Goal: Communication & Community: Participate in discussion

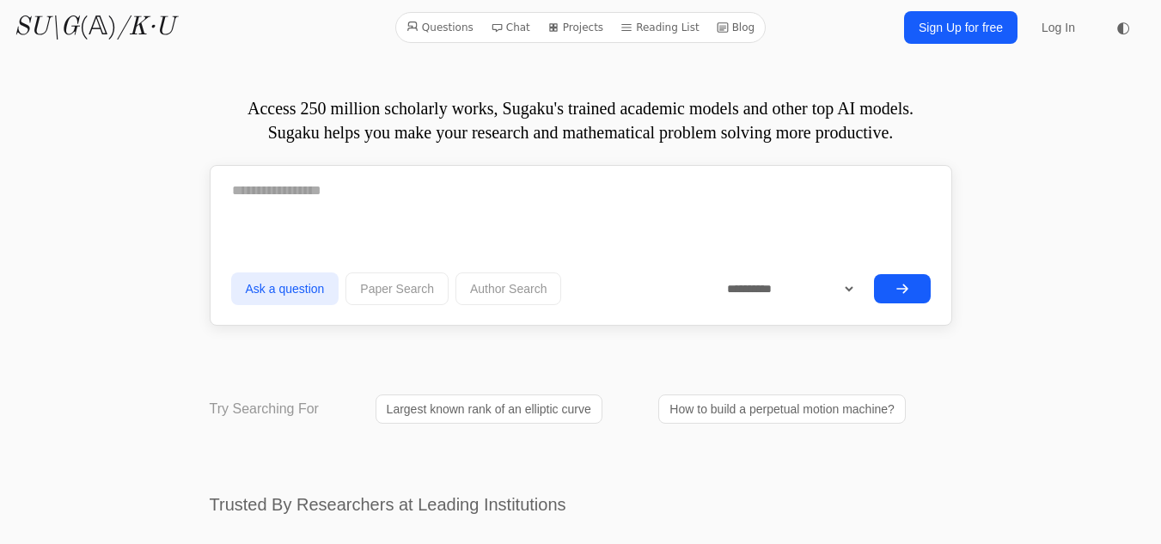
click at [972, 25] on link "Sign Up for free" at bounding box center [960, 27] width 113 height 33
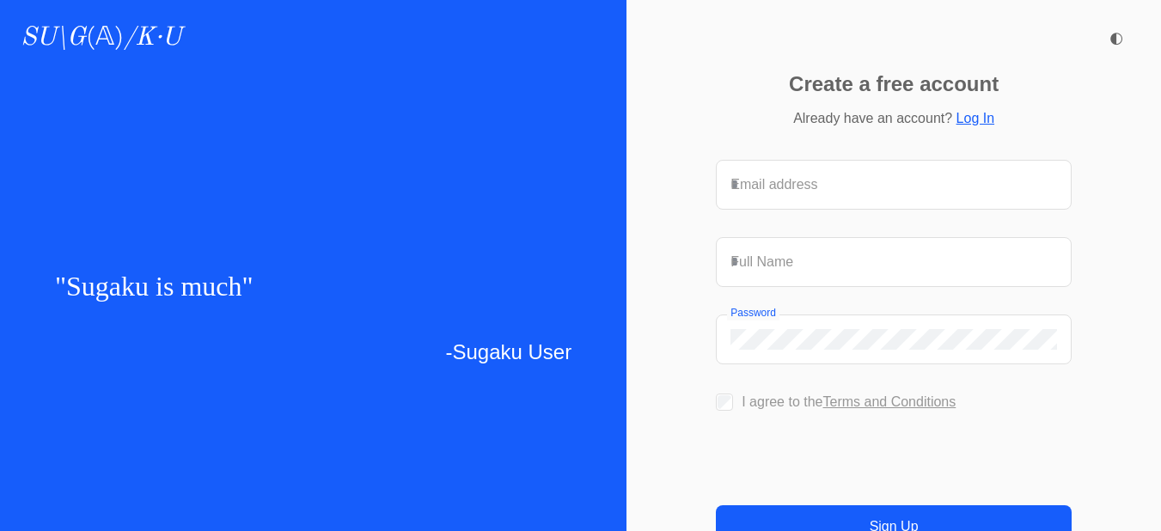
click at [840, 195] on input "Email address" at bounding box center [894, 184] width 327 height 21
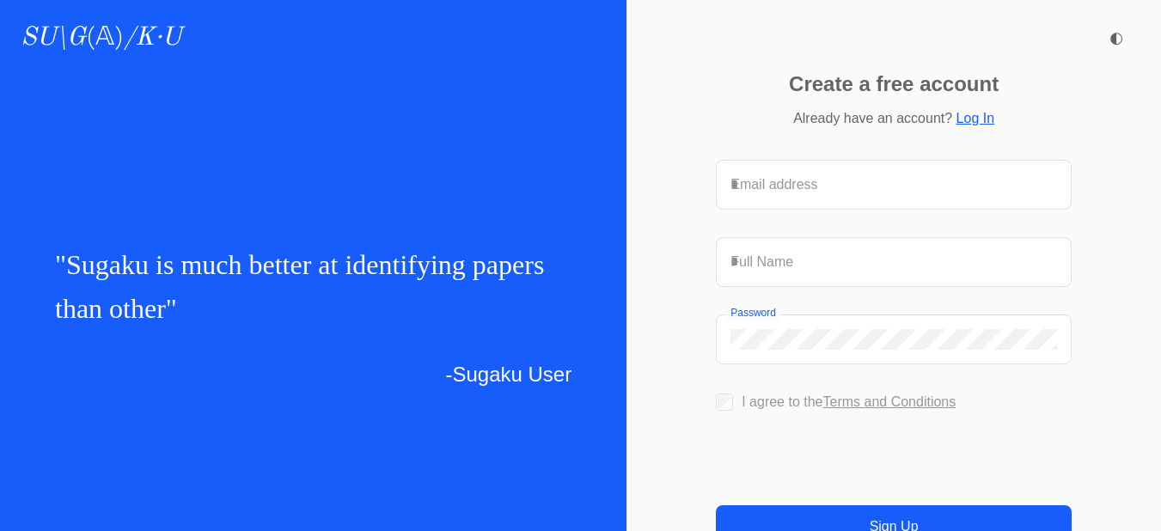
type input "**********"
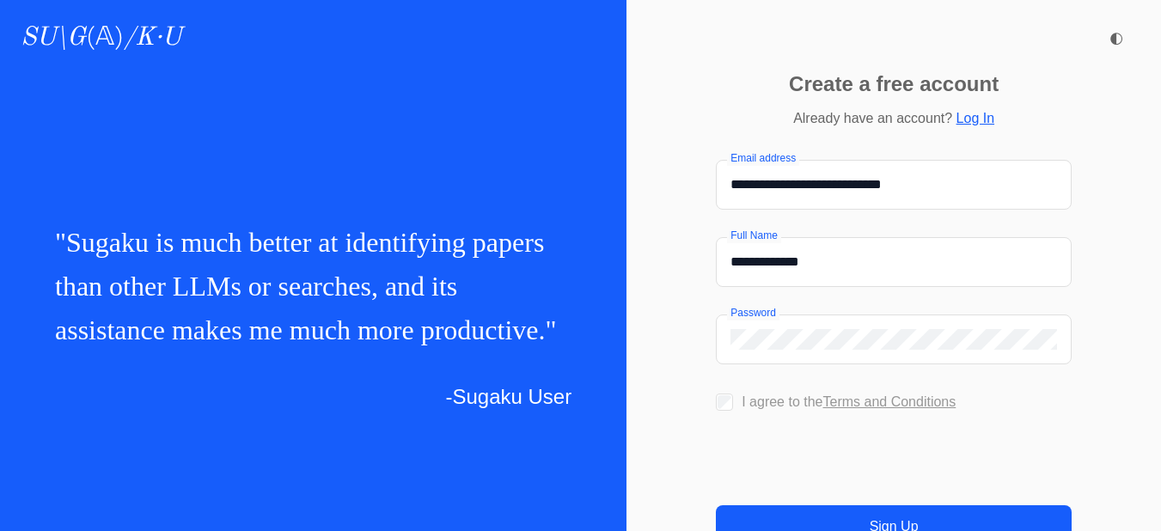
drag, startPoint x: 859, startPoint y: 161, endPoint x: 655, endPoint y: 163, distance: 204.6
click at [655, 163] on div "**********" at bounding box center [894, 368] width 535 height 531
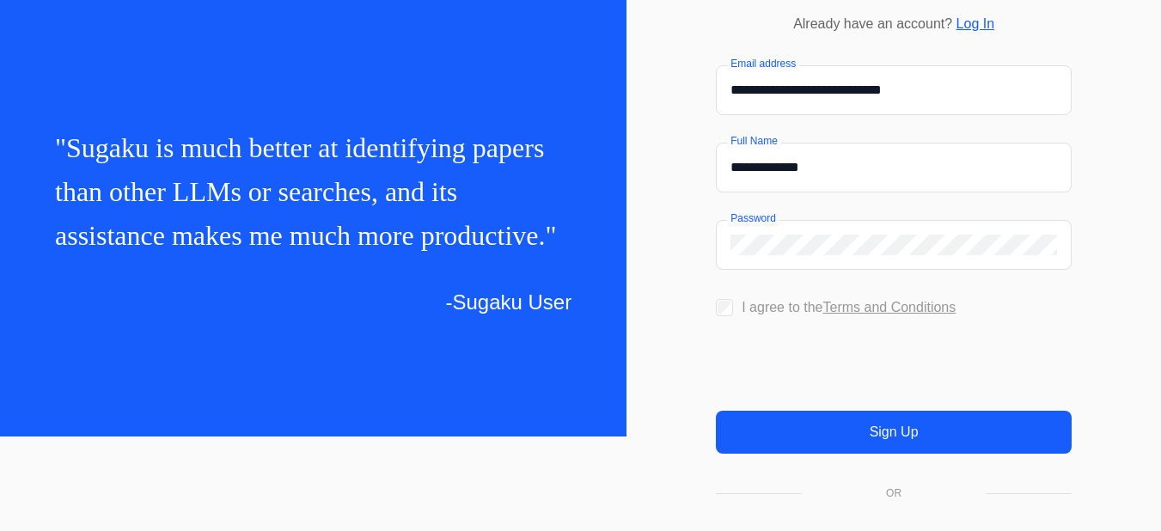
scroll to position [169, 0]
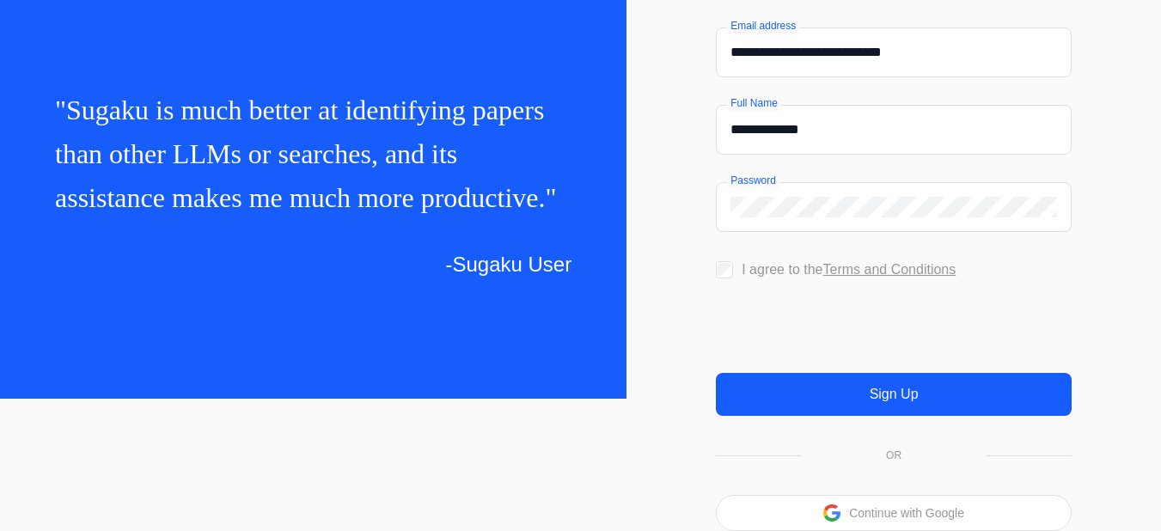
click at [838, 393] on button "Sign Up" at bounding box center [894, 394] width 356 height 43
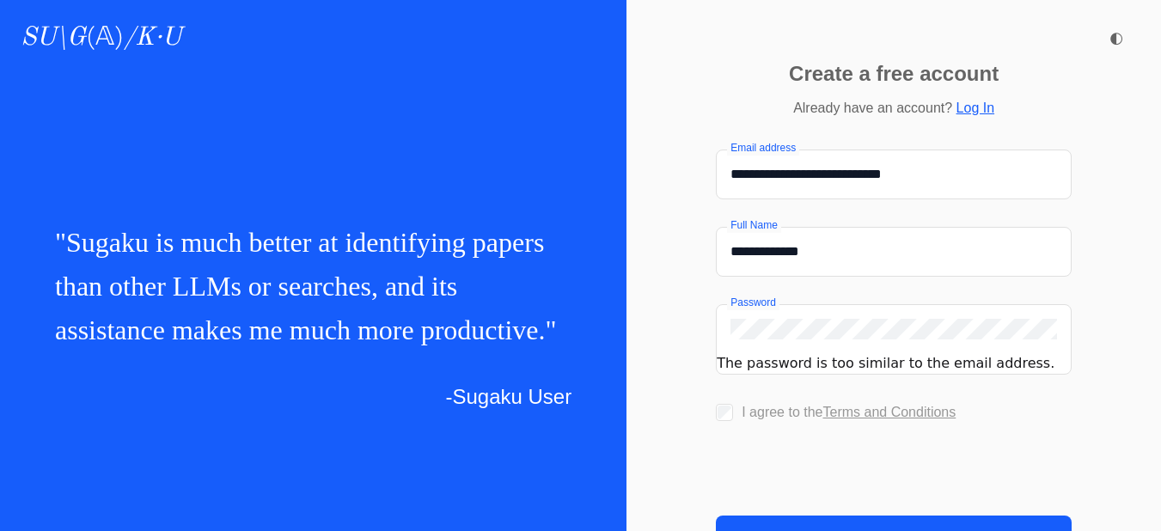
click at [722, 305] on div "Password" at bounding box center [894, 329] width 354 height 48
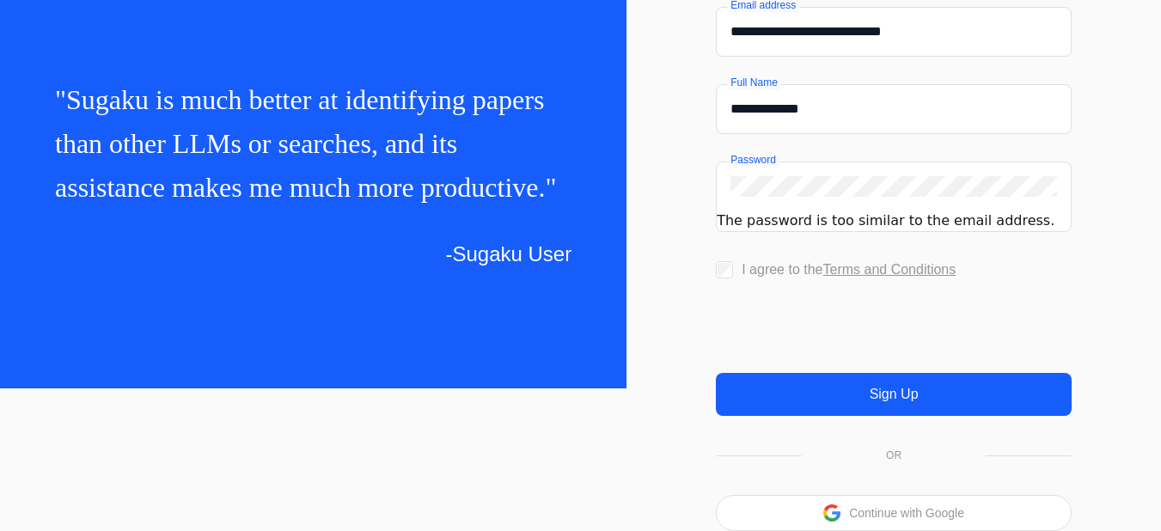
scroll to position [180, 0]
click at [825, 392] on button "Sign Up" at bounding box center [894, 394] width 356 height 43
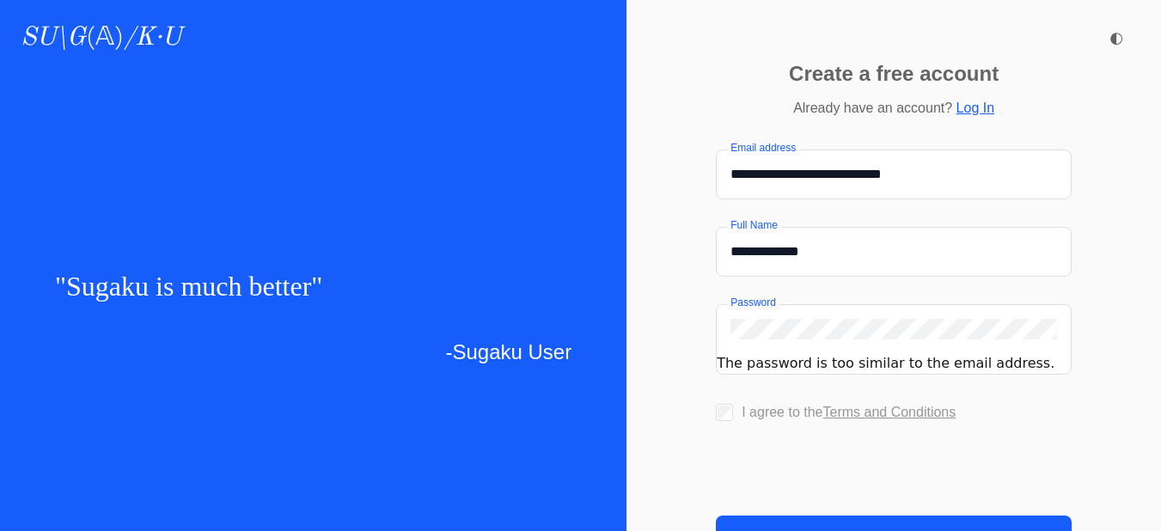
click at [771, 319] on div "Password" at bounding box center [894, 329] width 354 height 48
click at [773, 325] on div "Password" at bounding box center [894, 329] width 354 height 48
click at [776, 305] on div "Password" at bounding box center [894, 329] width 354 height 48
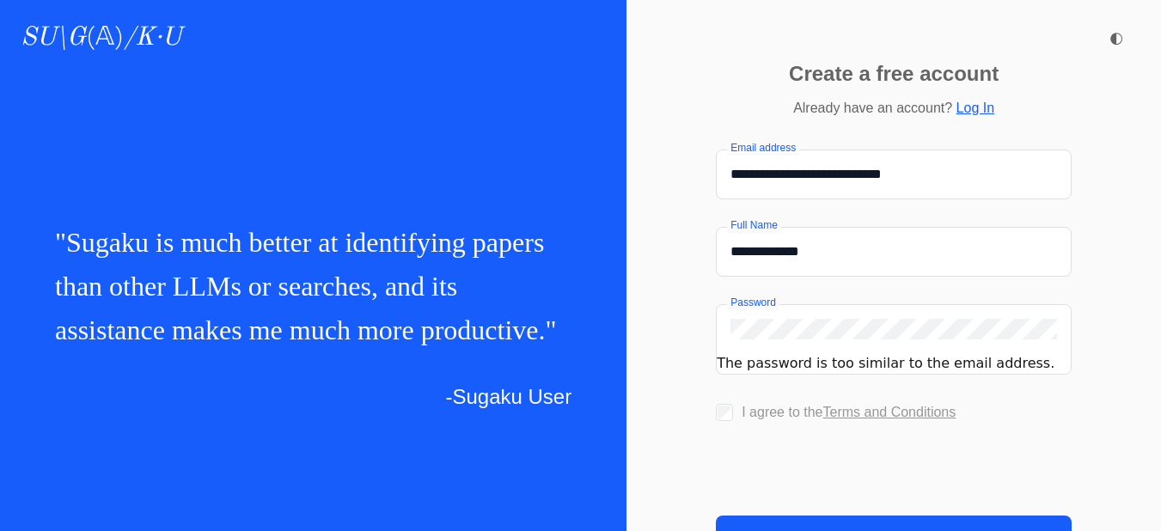
drag, startPoint x: 810, startPoint y: 148, endPoint x: 761, endPoint y: 152, distance: 48.3
click at [761, 164] on input "**********" at bounding box center [894, 174] width 327 height 21
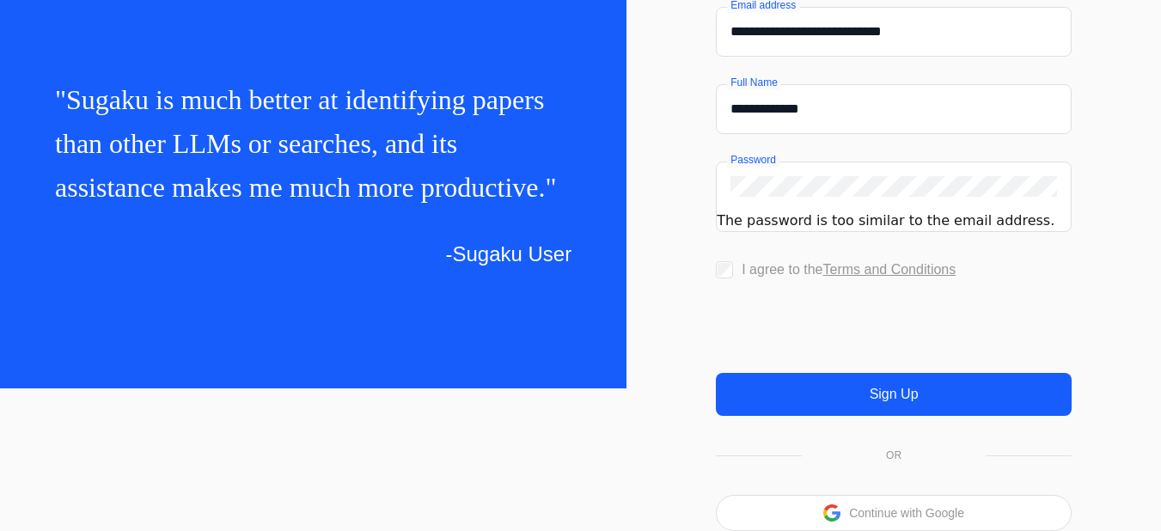
scroll to position [180, 0]
click at [858, 403] on button "Sign Up" at bounding box center [894, 394] width 356 height 43
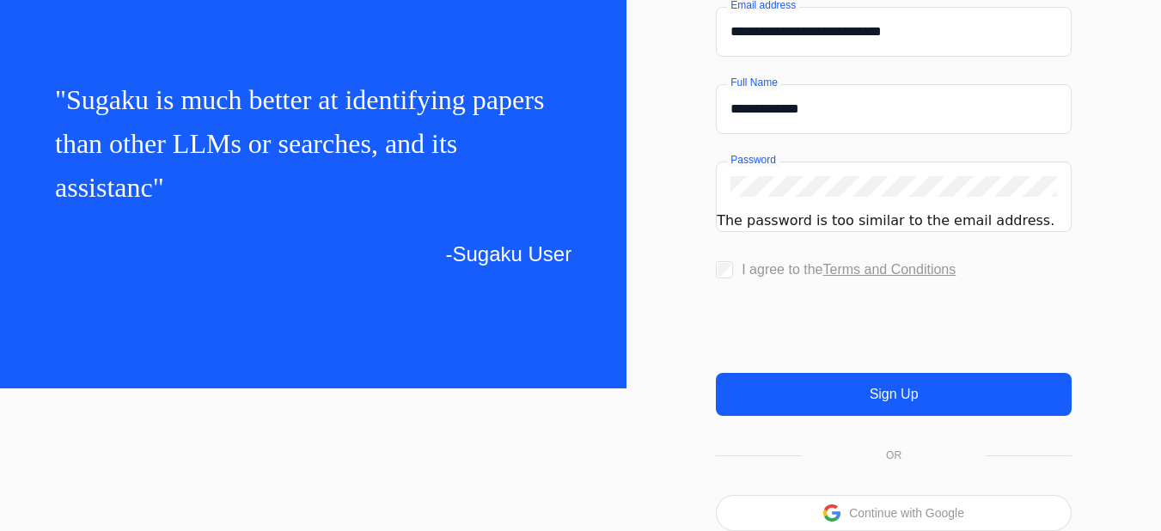
scroll to position [128, 0]
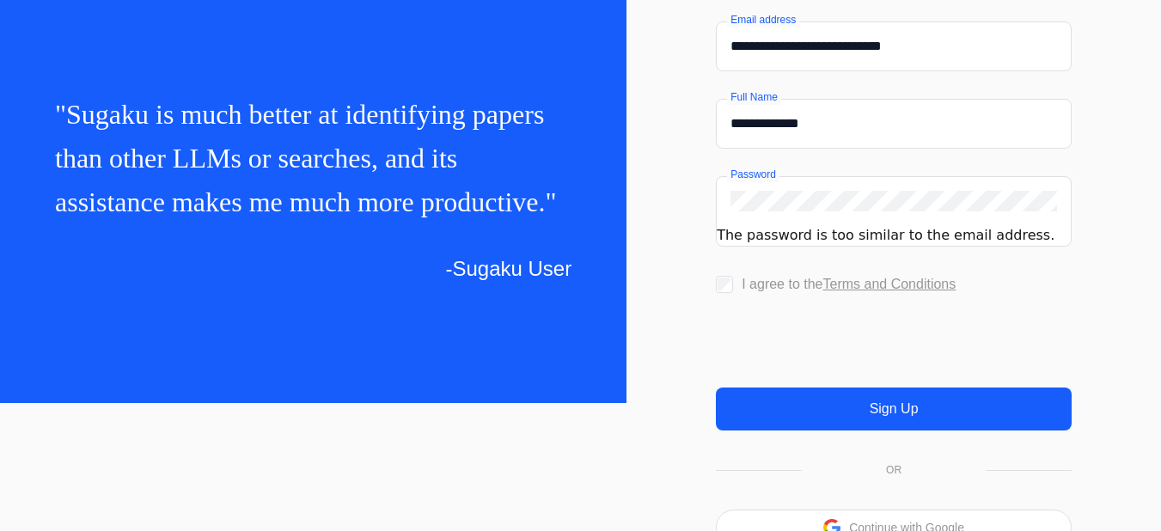
click at [916, 431] on button "Sign Up" at bounding box center [894, 409] width 356 height 43
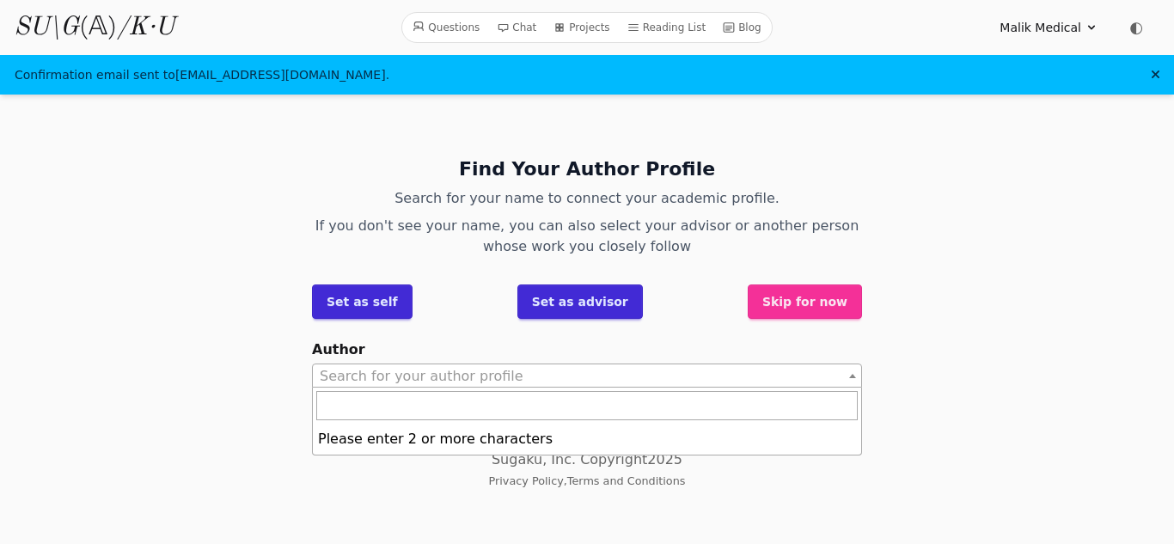
click at [514, 373] on span "Search for your author profile" at bounding box center [587, 376] width 548 height 24
click at [358, 303] on button "Set as self" at bounding box center [362, 301] width 101 height 34
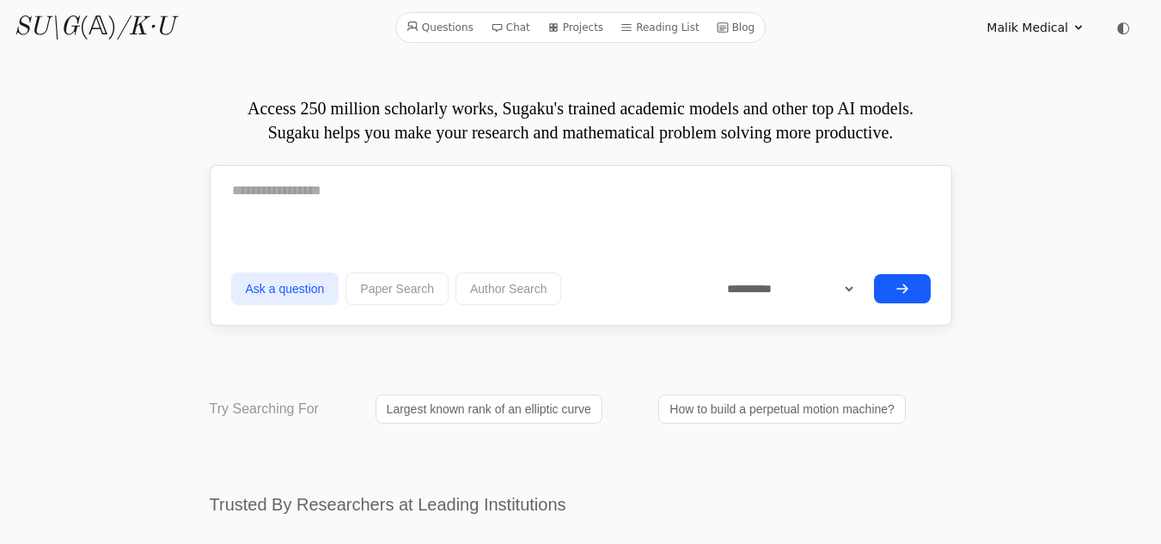
click at [281, 191] on textarea at bounding box center [581, 190] width 700 height 43
click at [1070, 24] on summary "Malik Medical" at bounding box center [1036, 27] width 99 height 17
click at [976, 64] on link "Profile" at bounding box center [996, 66] width 165 height 32
click at [503, 27] on icon at bounding box center [497, 27] width 12 height 12
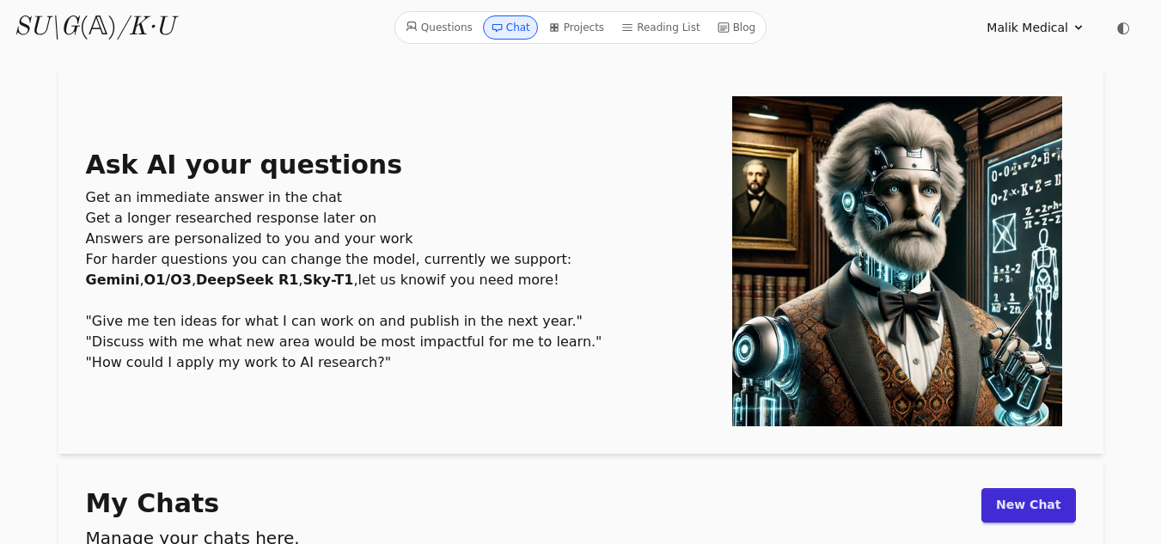
click at [1016, 498] on link "New Chat" at bounding box center [1028, 505] width 94 height 34
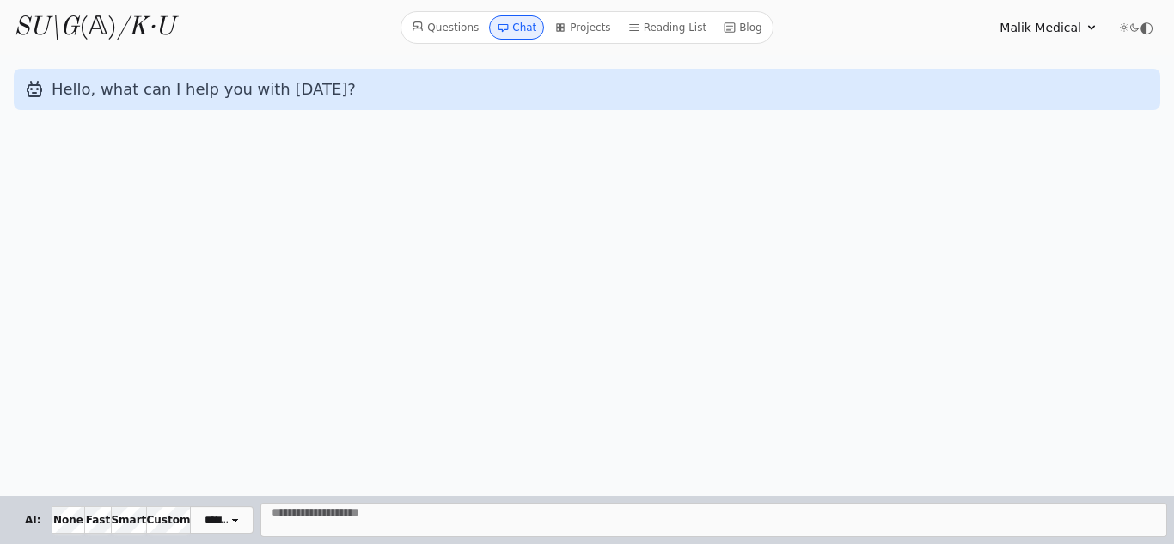
select select "**********"
click at [734, 28] on link "Blog" at bounding box center [743, 27] width 52 height 24
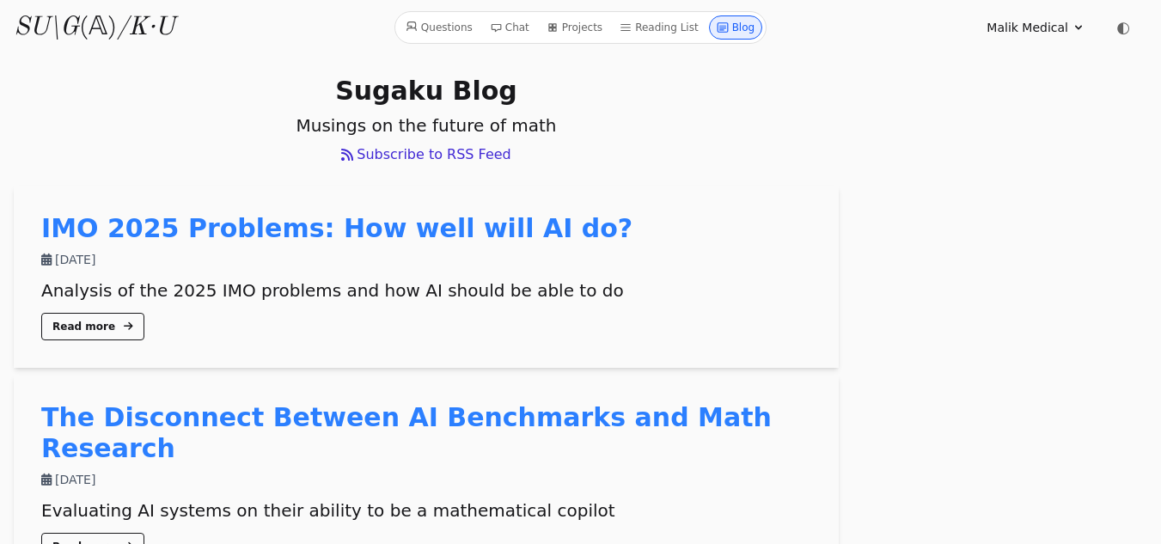
click at [514, 23] on link "Chat" at bounding box center [509, 27] width 53 height 24
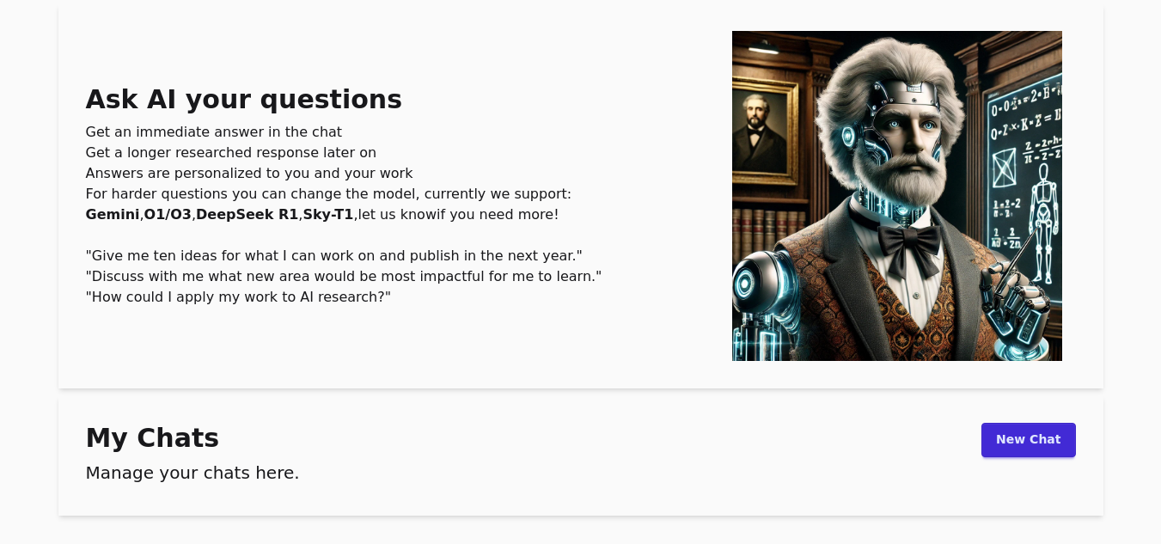
scroll to position [147, 0]
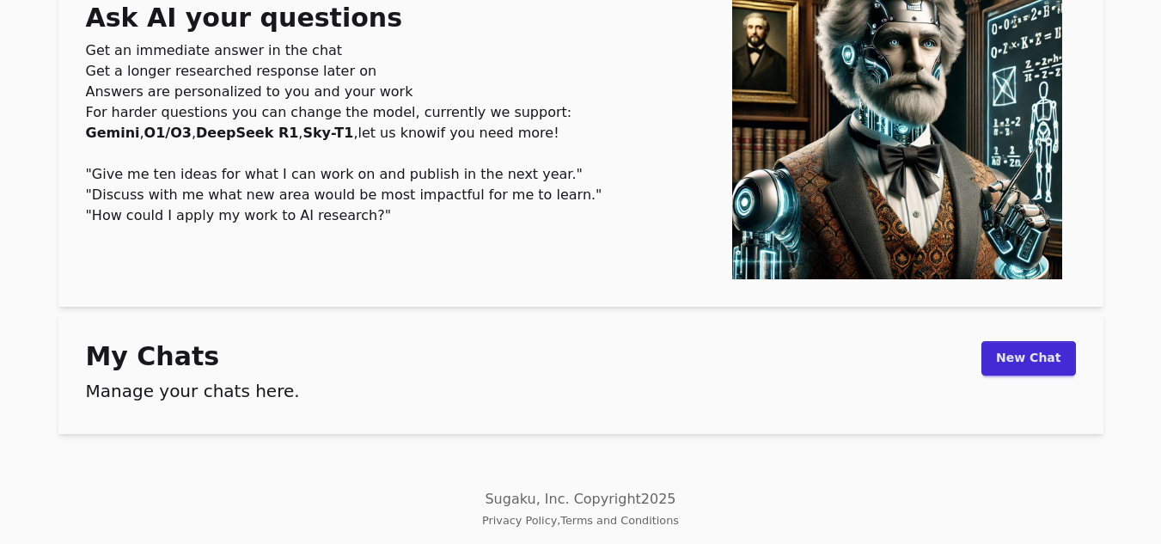
click at [1026, 355] on link "New Chat" at bounding box center [1028, 358] width 94 height 34
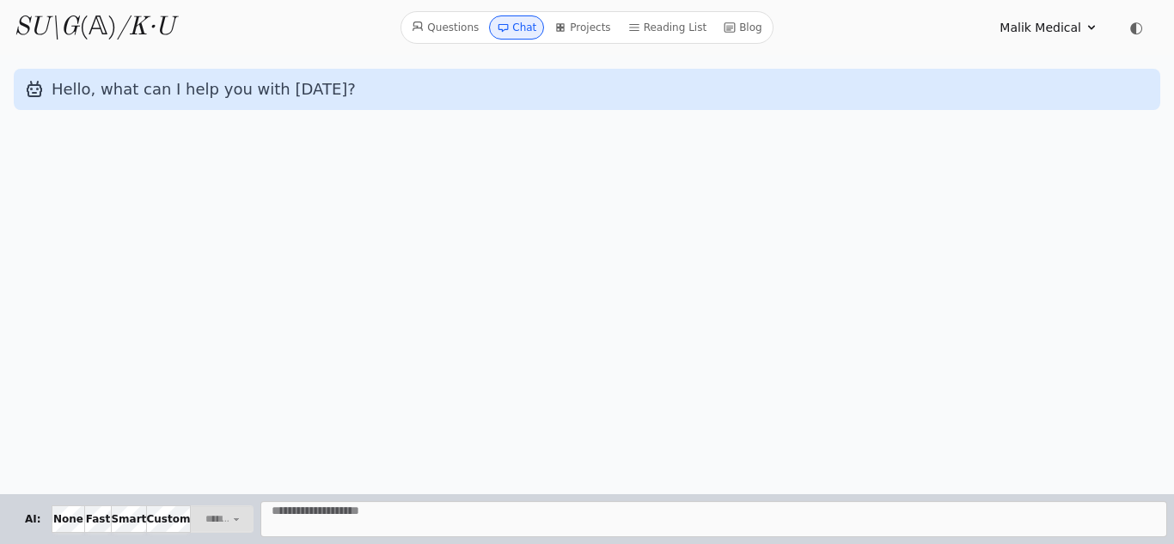
click at [351, 527] on textarea "Message" at bounding box center [713, 519] width 907 height 36
paste textarea "**********"
type textarea "**********"
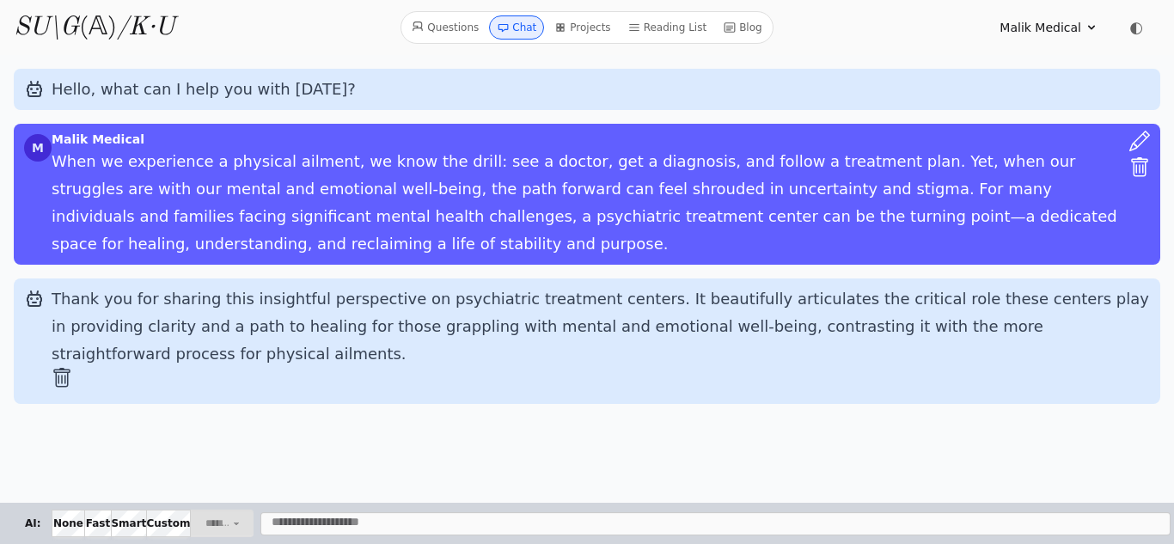
click at [1134, 166] on icon at bounding box center [1139, 167] width 17 height 20
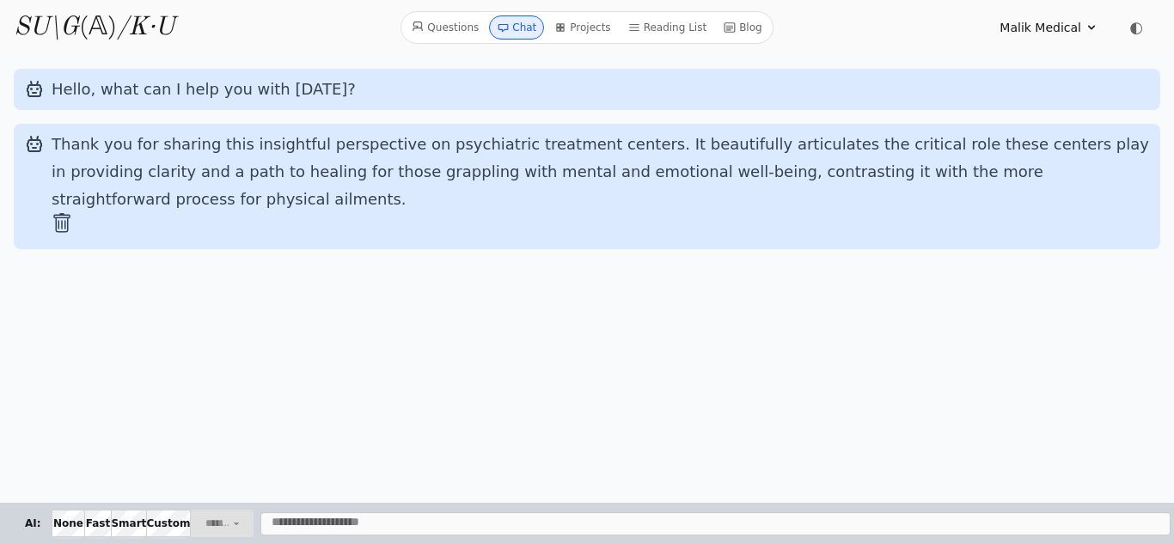
click at [67, 213] on icon at bounding box center [62, 223] width 21 height 21
click at [65, 213] on icon at bounding box center [62, 223] width 21 height 21
click at [1067, 28] on span "Malik Medical" at bounding box center [1041, 27] width 82 height 17
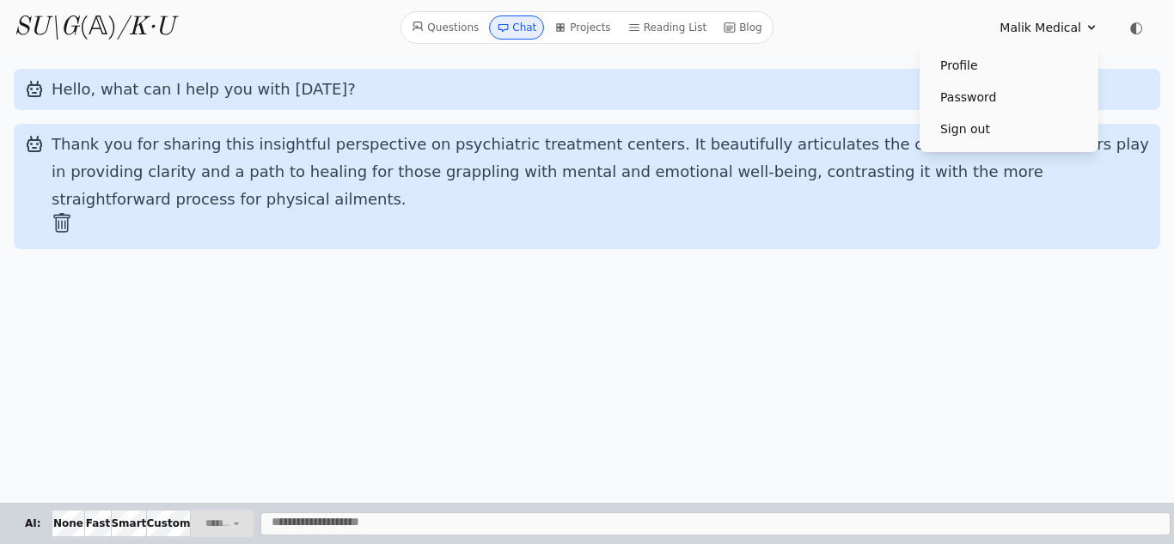
click at [952, 70] on link "Profile" at bounding box center [1008, 66] width 165 height 32
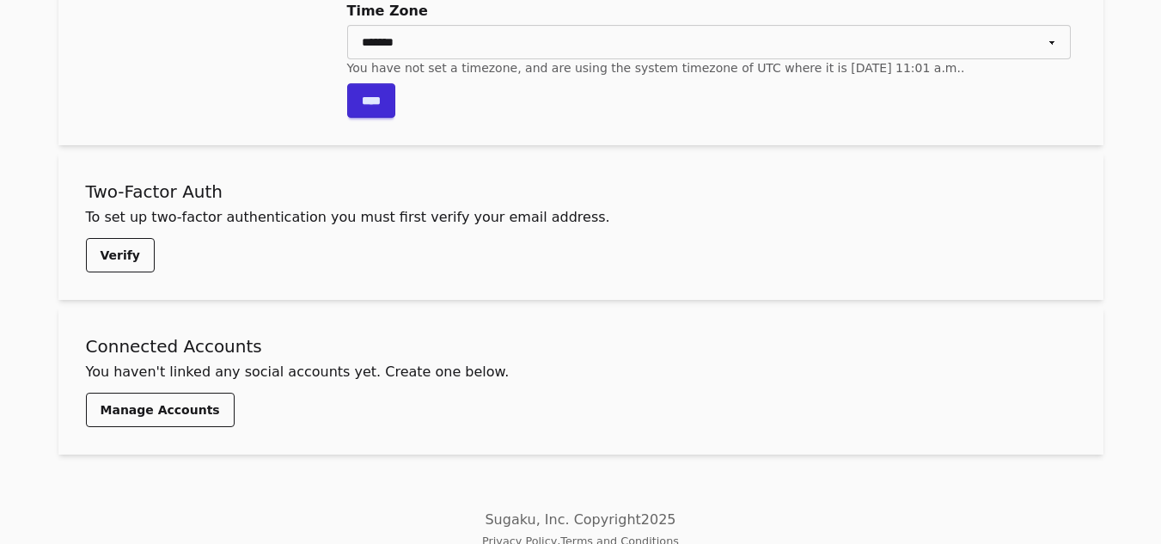
scroll to position [361, 0]
